Goal: Task Accomplishment & Management: Manage account settings

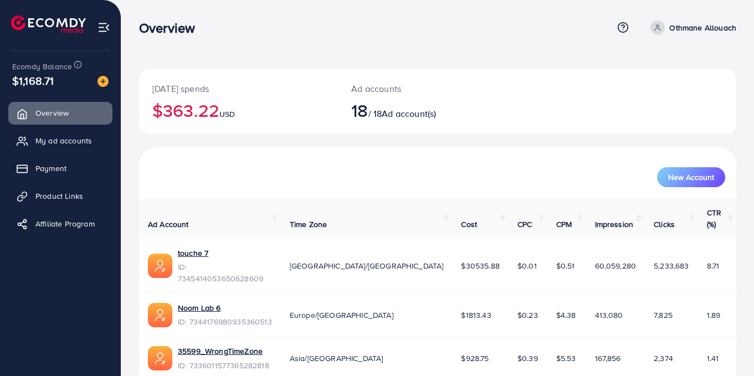
click at [695, 30] on p "Othmane Allouach" at bounding box center [702, 27] width 67 height 13
click at [311, 146] on div "Today's spends $363.22 USD Ad accounts 18 / 18 Ad account(s)" at bounding box center [437, 108] width 597 height 79
drag, startPoint x: 139, startPoint y: 25, endPoint x: 160, endPoint y: 28, distance: 20.8
click at [160, 28] on h3 "Overview" at bounding box center [171, 28] width 65 height 16
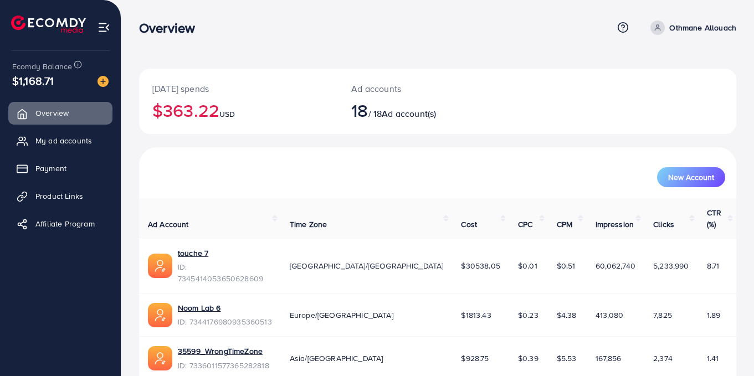
scroll to position [37, 0]
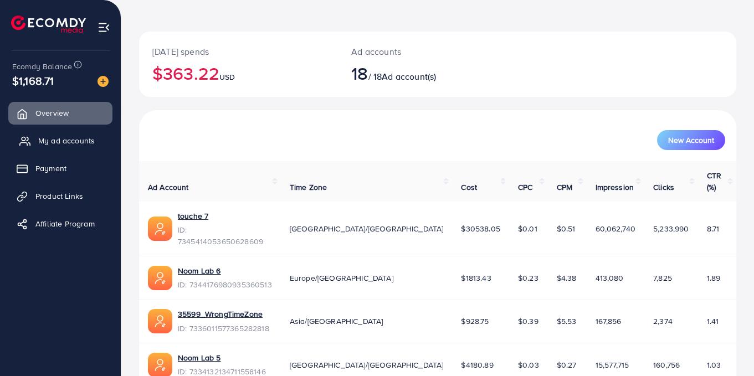
click at [60, 135] on span "My ad accounts" at bounding box center [66, 140] width 57 height 11
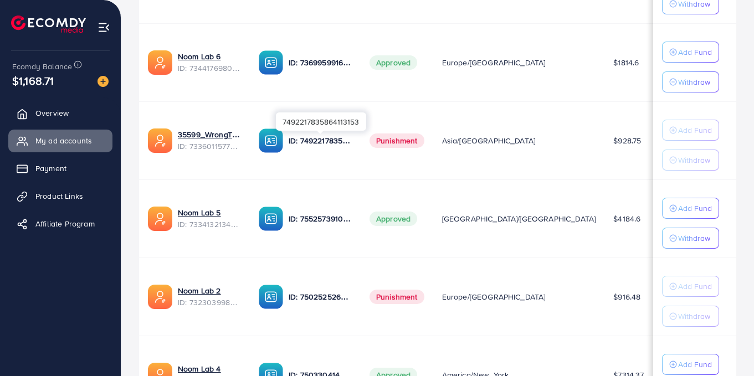
scroll to position [330, 0]
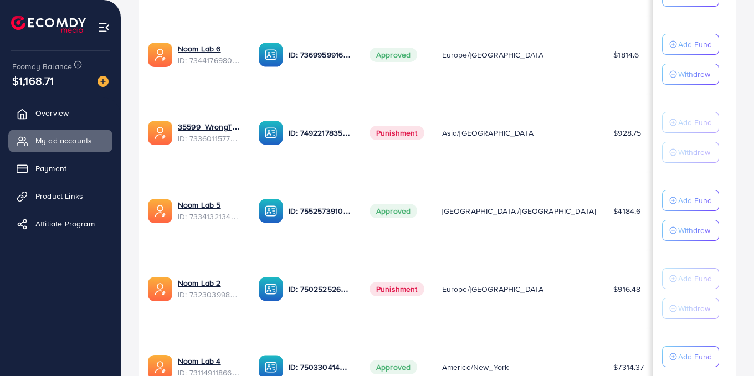
drag, startPoint x: 376, startPoint y: 134, endPoint x: 431, endPoint y: 148, distance: 56.7
click at [431, 148] on td "Punishment" at bounding box center [397, 133] width 73 height 78
click at [391, 139] on span "Punishment" at bounding box center [396, 133] width 55 height 14
drag, startPoint x: 383, startPoint y: 133, endPoint x: 411, endPoint y: 130, distance: 28.0
click at [410, 129] on span "Punishment" at bounding box center [396, 133] width 55 height 14
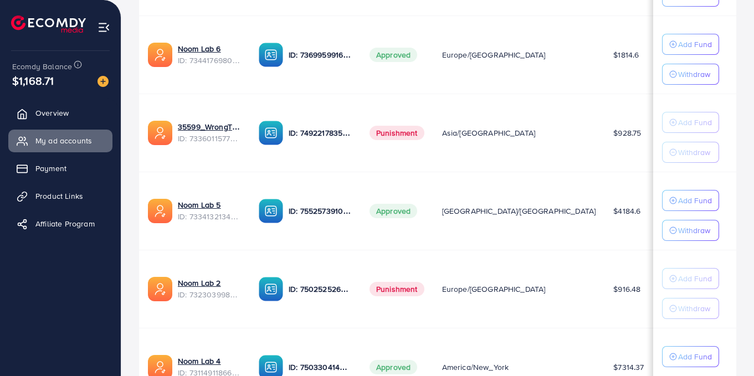
click at [368, 146] on td "Punishment" at bounding box center [397, 133] width 73 height 78
